Goal: Navigation & Orientation: Find specific page/section

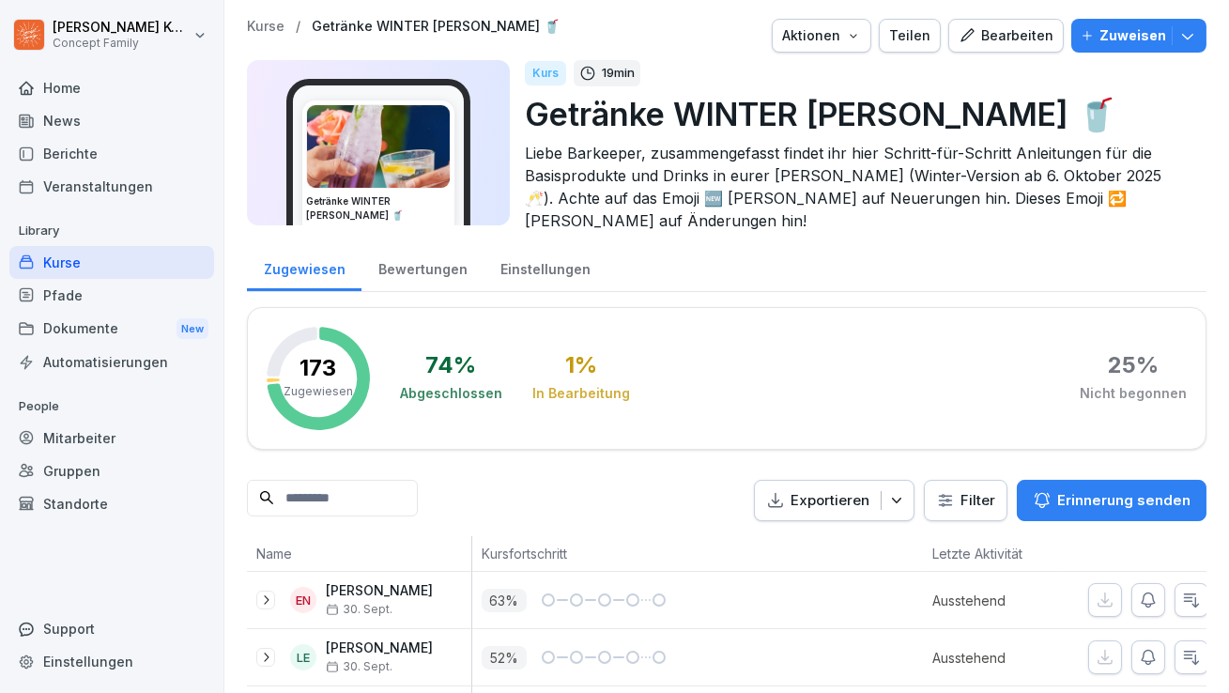
click at [411, 262] on div "Bewertungen" at bounding box center [422, 267] width 122 height 48
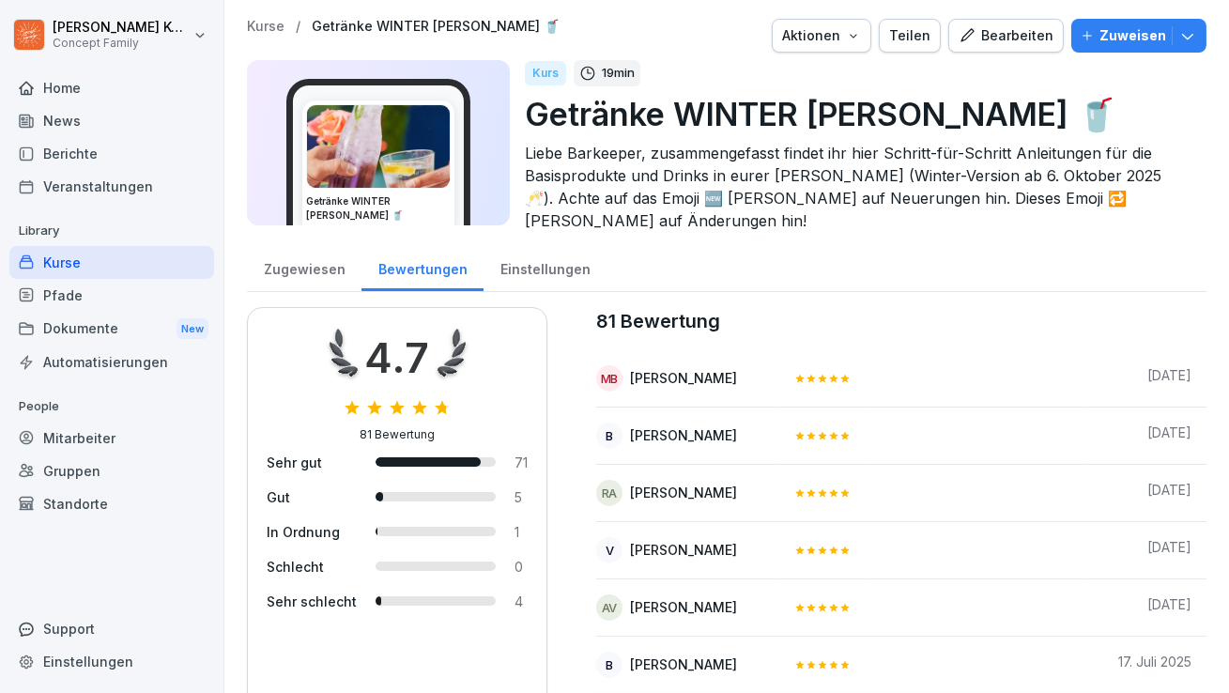
click at [521, 256] on div "Einstellungen" at bounding box center [545, 267] width 123 height 48
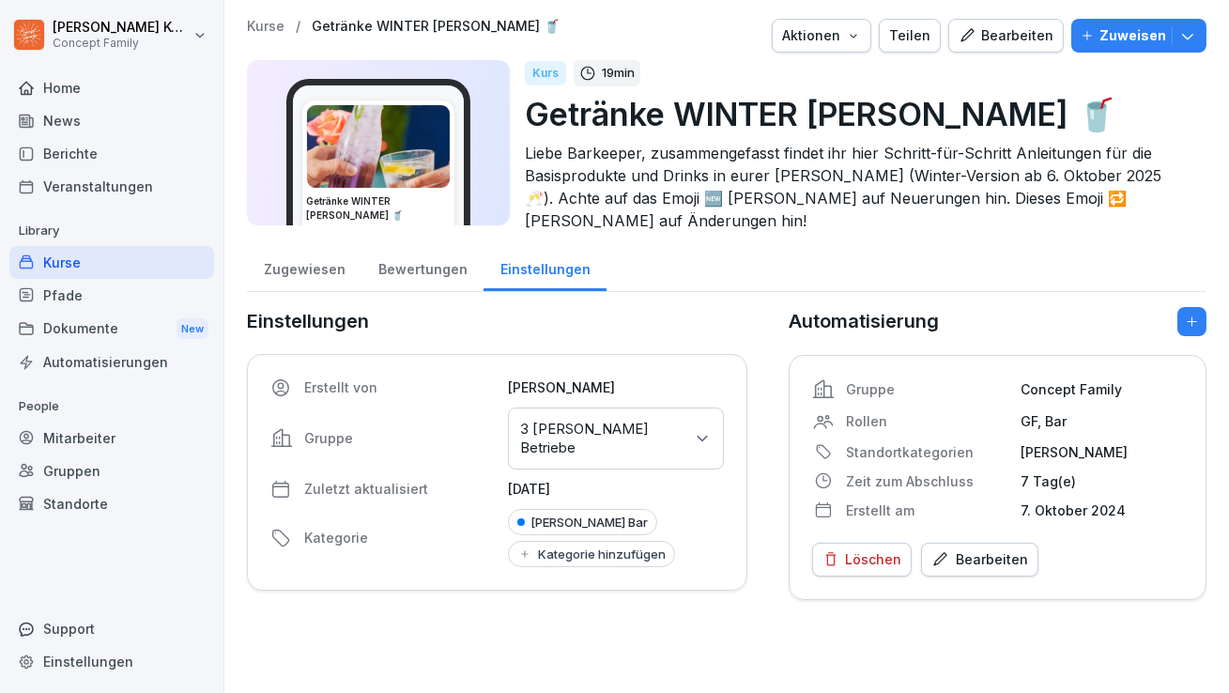
click at [46, 257] on div "Kurse" at bounding box center [111, 262] width 205 height 33
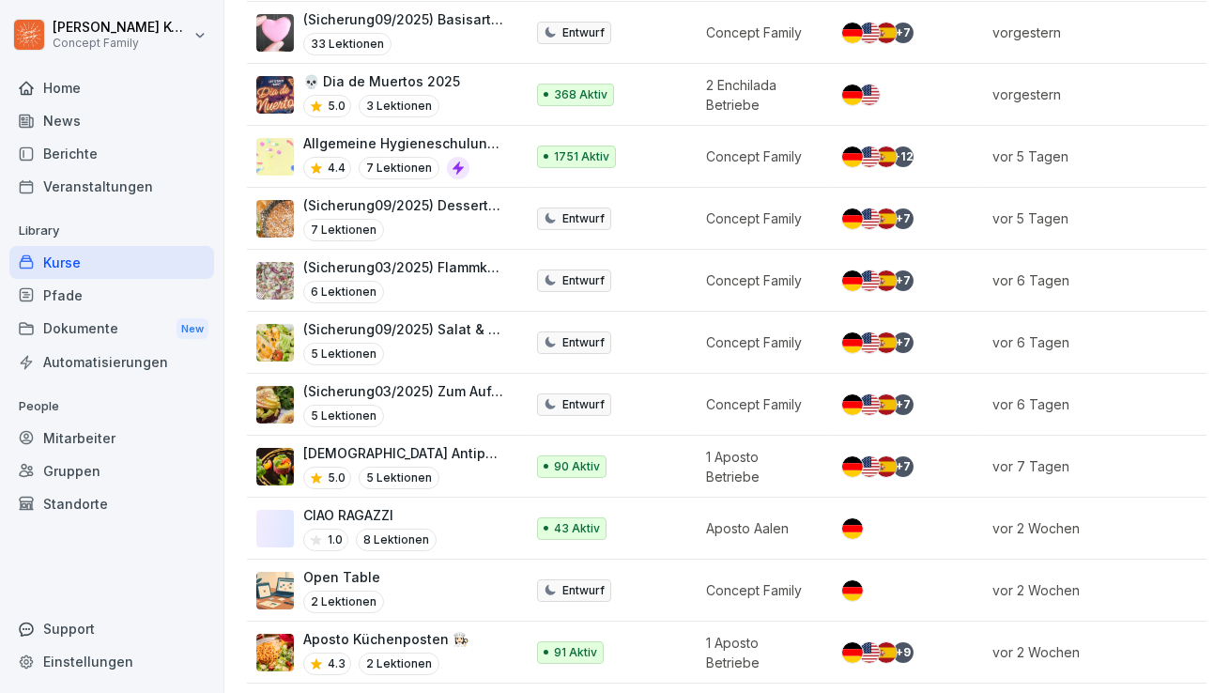
scroll to position [1108, 0]
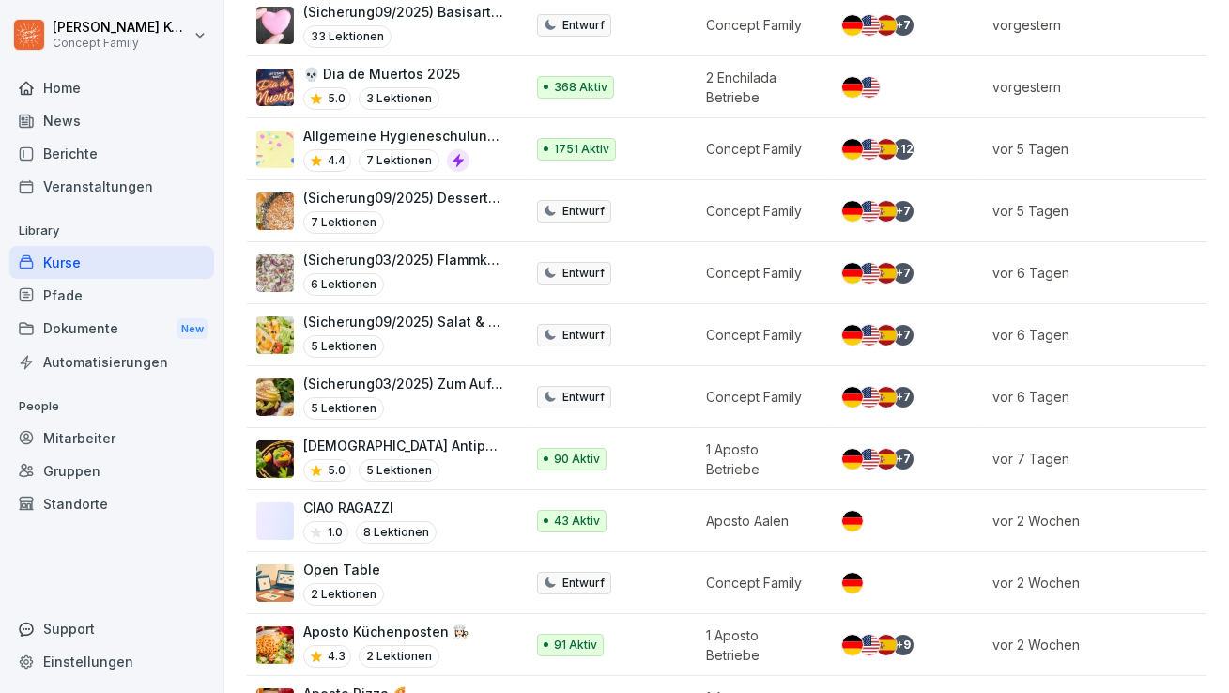
click at [485, 436] on div "[DEMOGRAPHIC_DATA] Antipasti 🫒 5.0 5 Lektionen" at bounding box center [380, 459] width 249 height 46
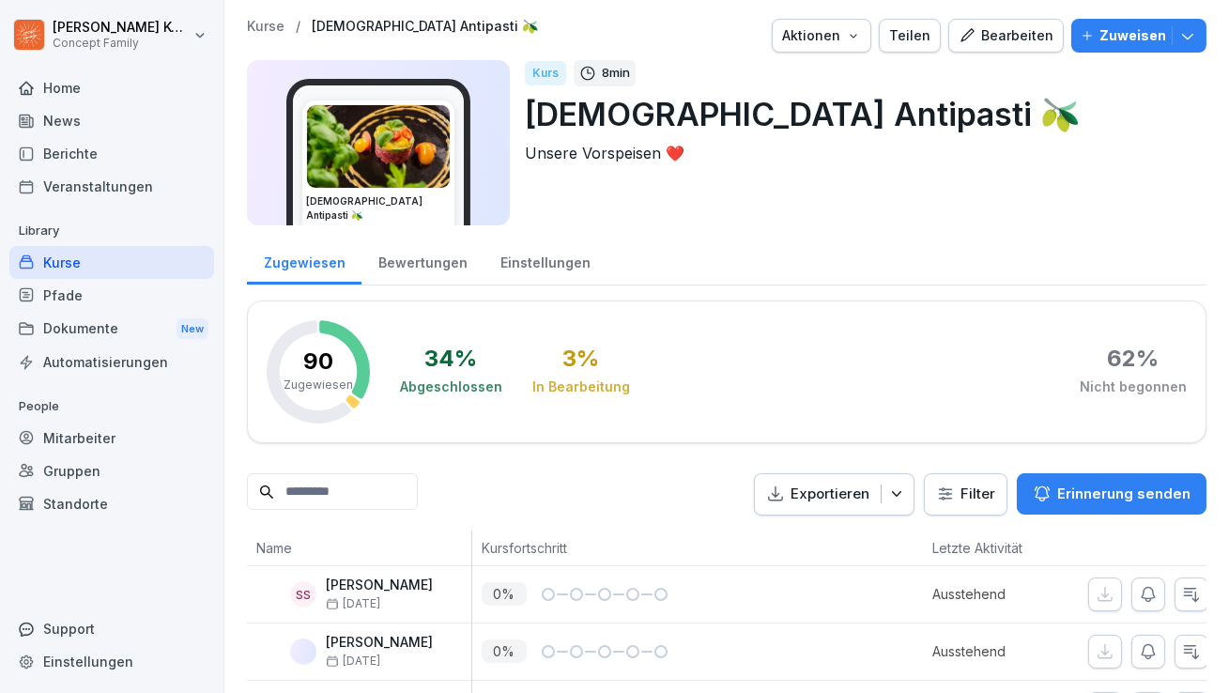
click at [413, 263] on div "Bewertungen" at bounding box center [422, 261] width 122 height 48
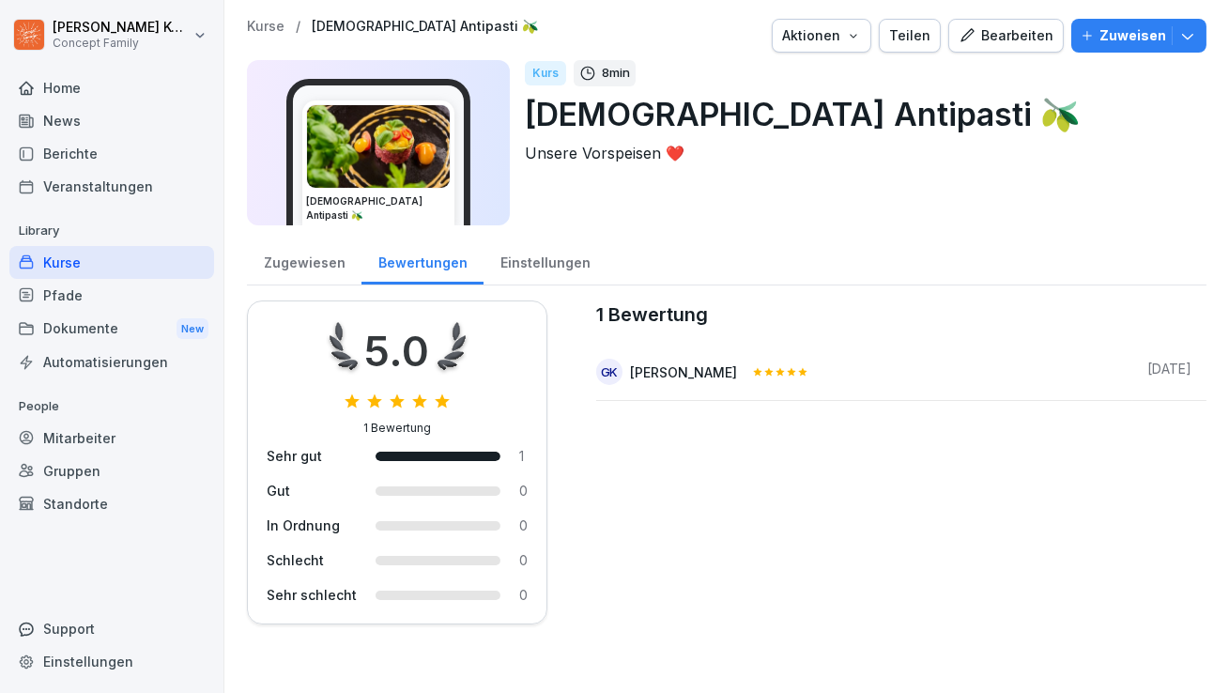
click at [78, 269] on div "Kurse" at bounding box center [111, 262] width 205 height 33
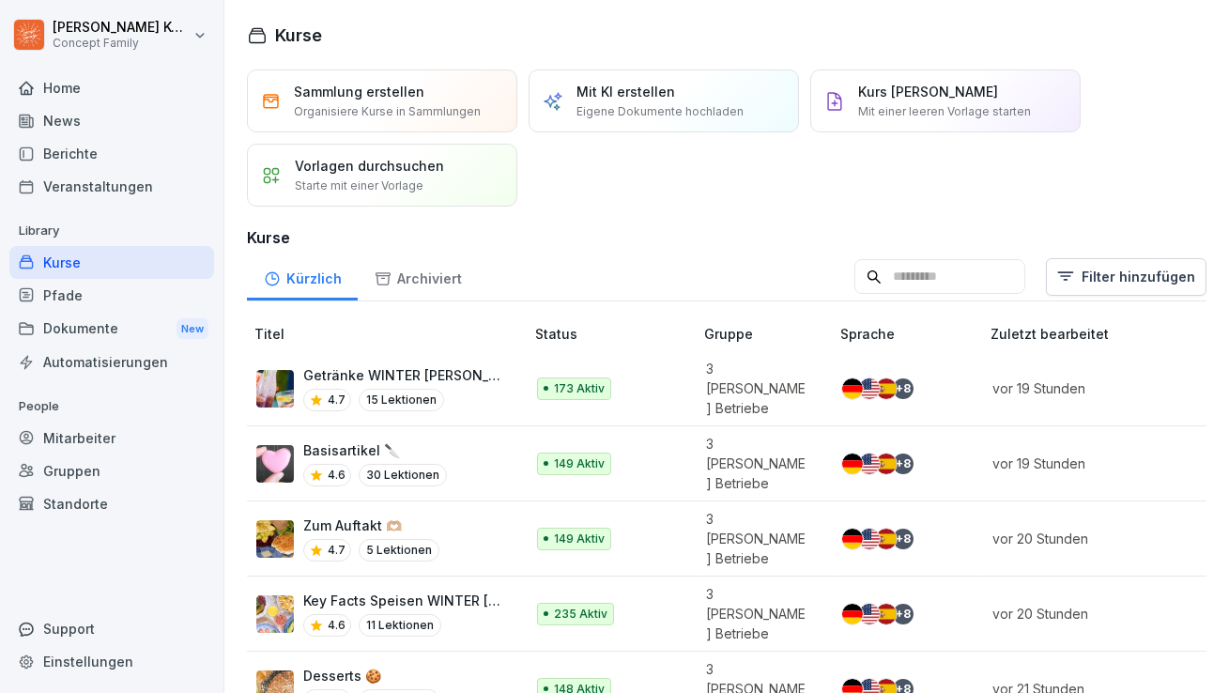
click at [91, 253] on div "Kurse" at bounding box center [111, 262] width 205 height 33
